Goal: Task Accomplishment & Management: Manage account settings

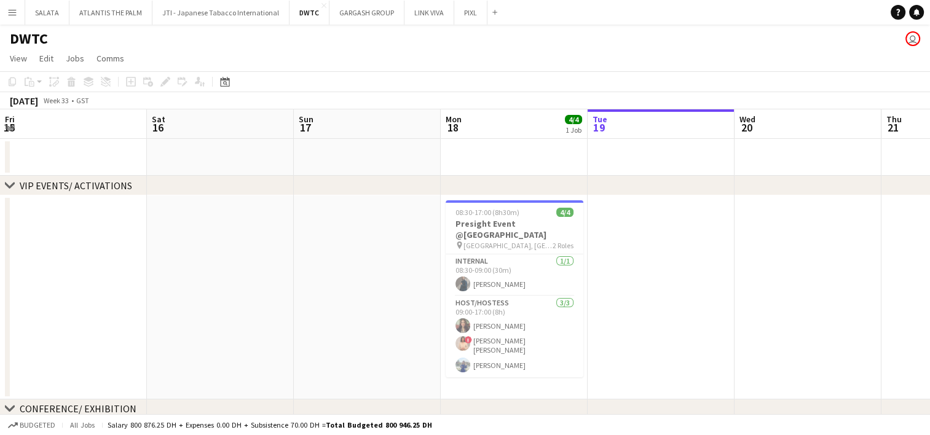
scroll to position [0, 294]
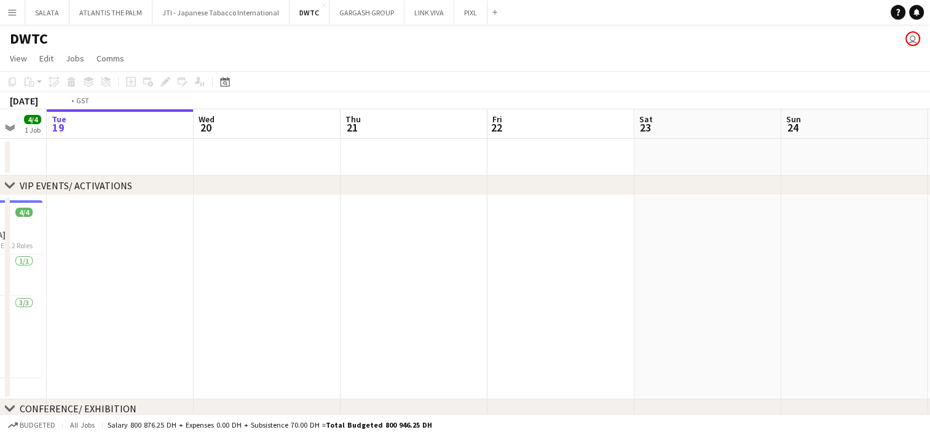
drag, startPoint x: 702, startPoint y: 300, endPoint x: 902, endPoint y: 285, distance: 200.8
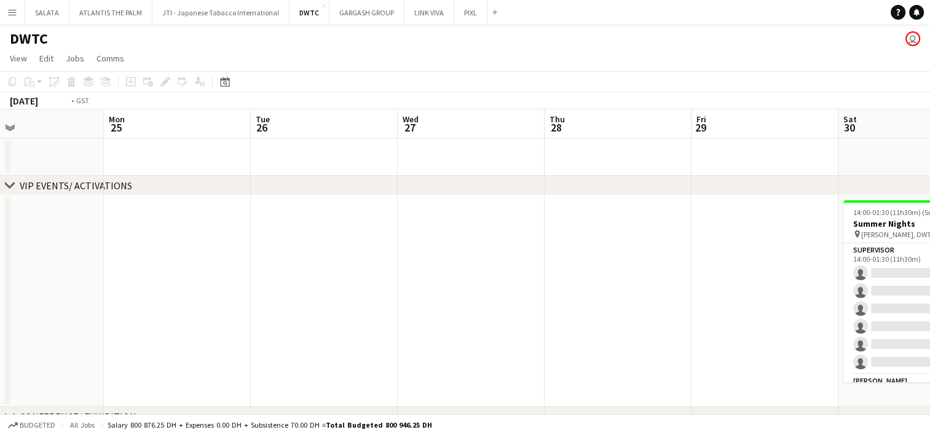
drag, startPoint x: 766, startPoint y: 312, endPoint x: 396, endPoint y: 329, distance: 369.7
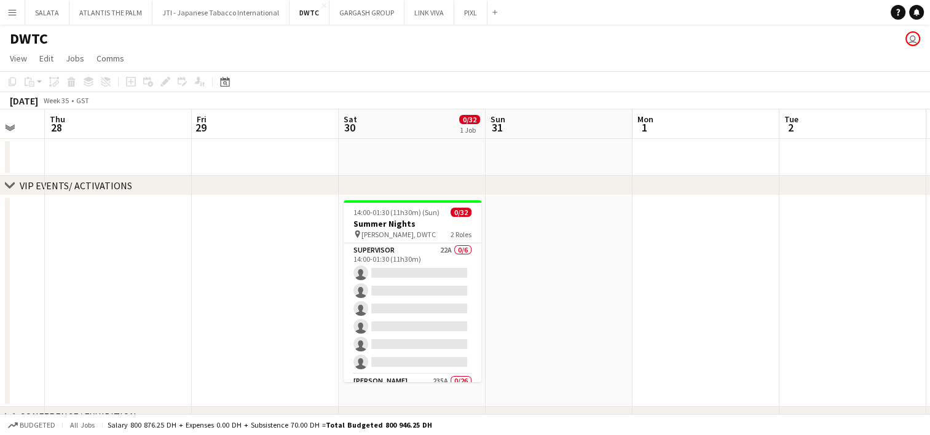
drag, startPoint x: 664, startPoint y: 300, endPoint x: 317, endPoint y: 300, distance: 346.5
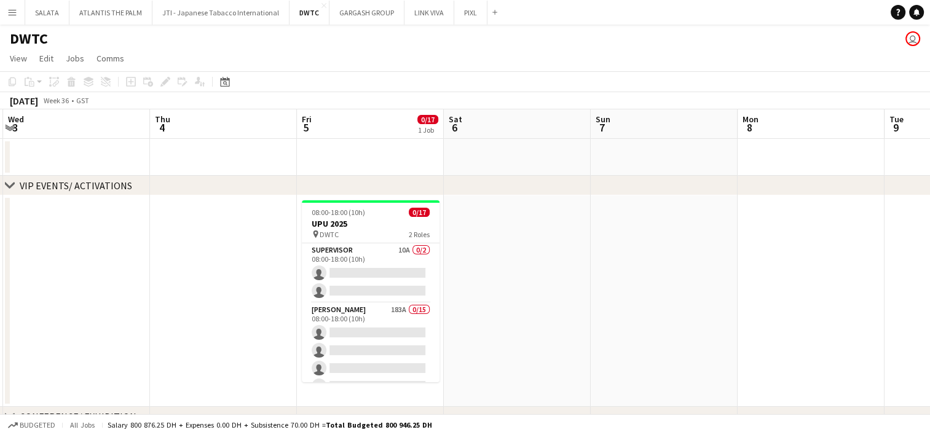
drag, startPoint x: 730, startPoint y: 335, endPoint x: 450, endPoint y: 318, distance: 280.7
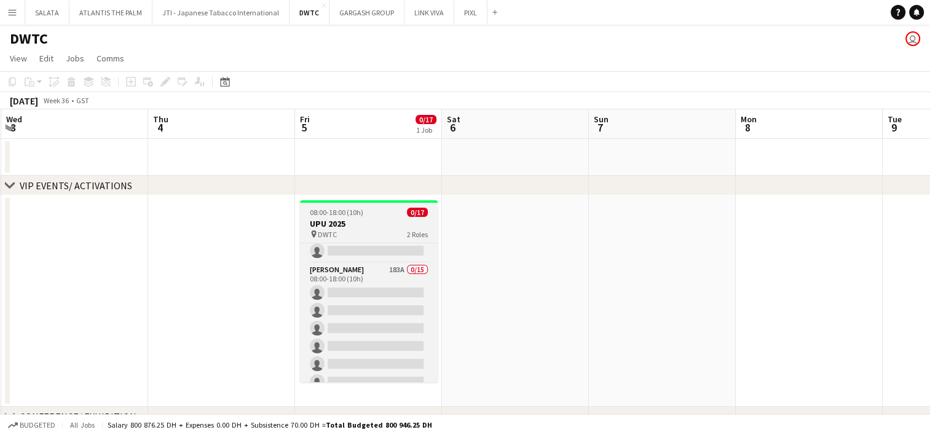
scroll to position [33, 0]
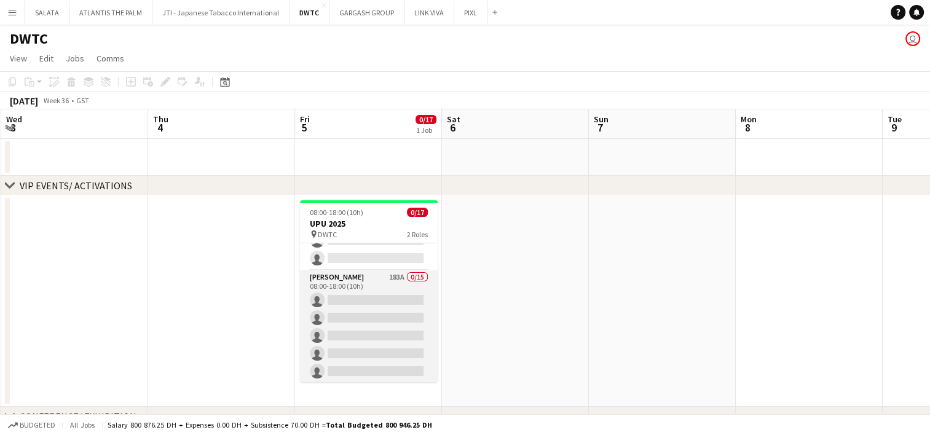
click at [356, 278] on app-card-role "[PERSON_NAME] 183A 0/15 08:00-18:00 (10h) single-neutral-actions single-neutral…" at bounding box center [369, 415] width 138 height 291
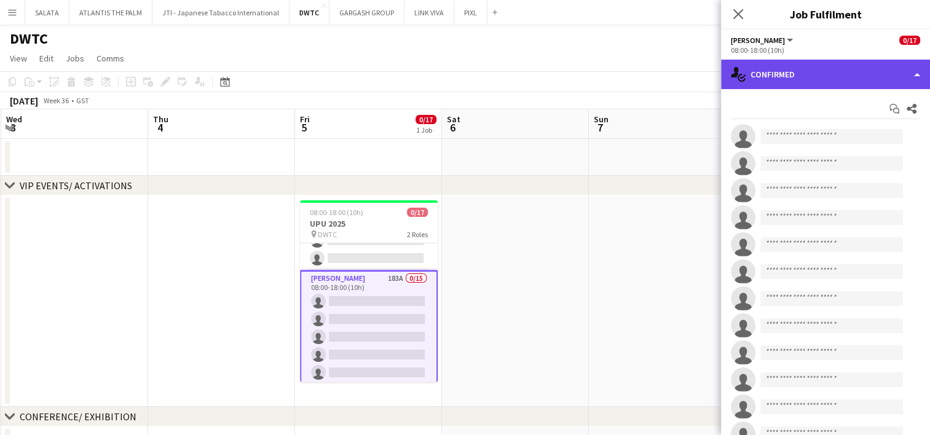
click at [796, 76] on div "single-neutral-actions-check-2 Confirmed" at bounding box center [825, 74] width 209 height 29
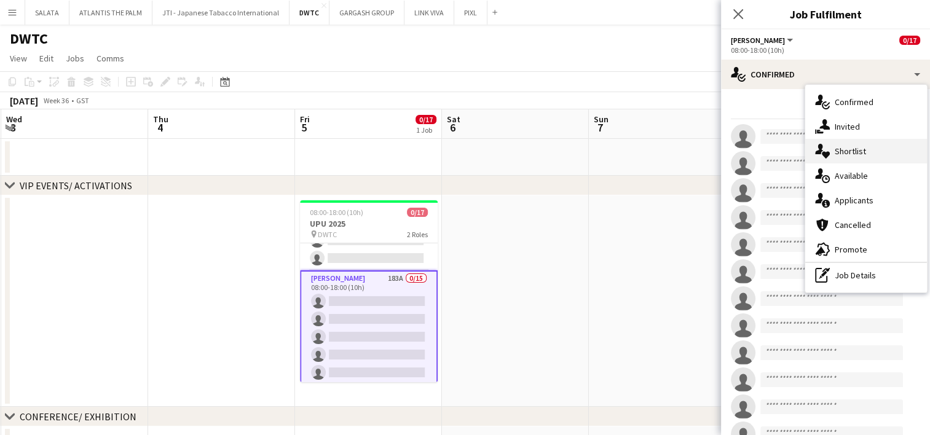
click at [844, 148] on div "single-neutral-actions-heart Shortlist" at bounding box center [866, 151] width 122 height 25
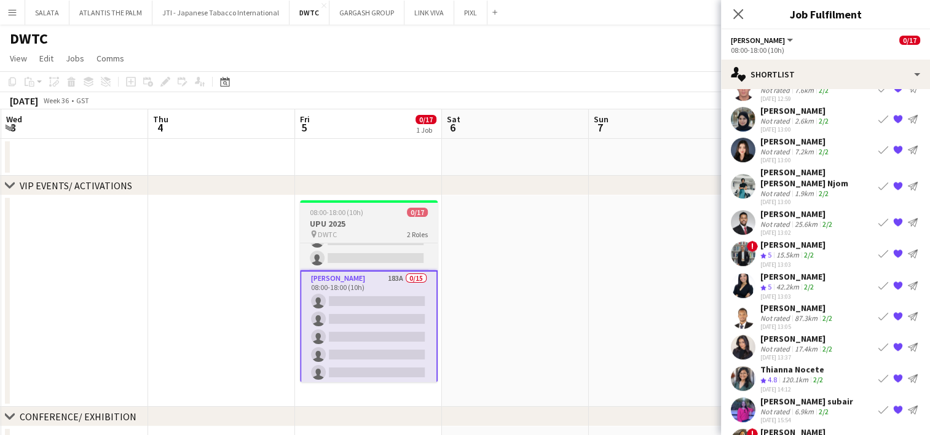
scroll to position [0, 0]
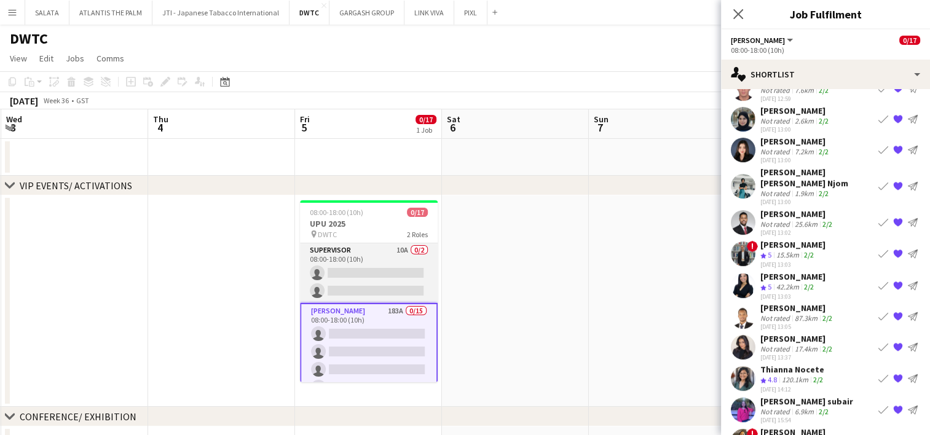
click at [374, 265] on app-card-role "Supervisor 10A 0/2 08:00-18:00 (10h) single-neutral-actions single-neutral-acti…" at bounding box center [369, 273] width 138 height 60
